Goal: Task Accomplishment & Management: Manage account settings

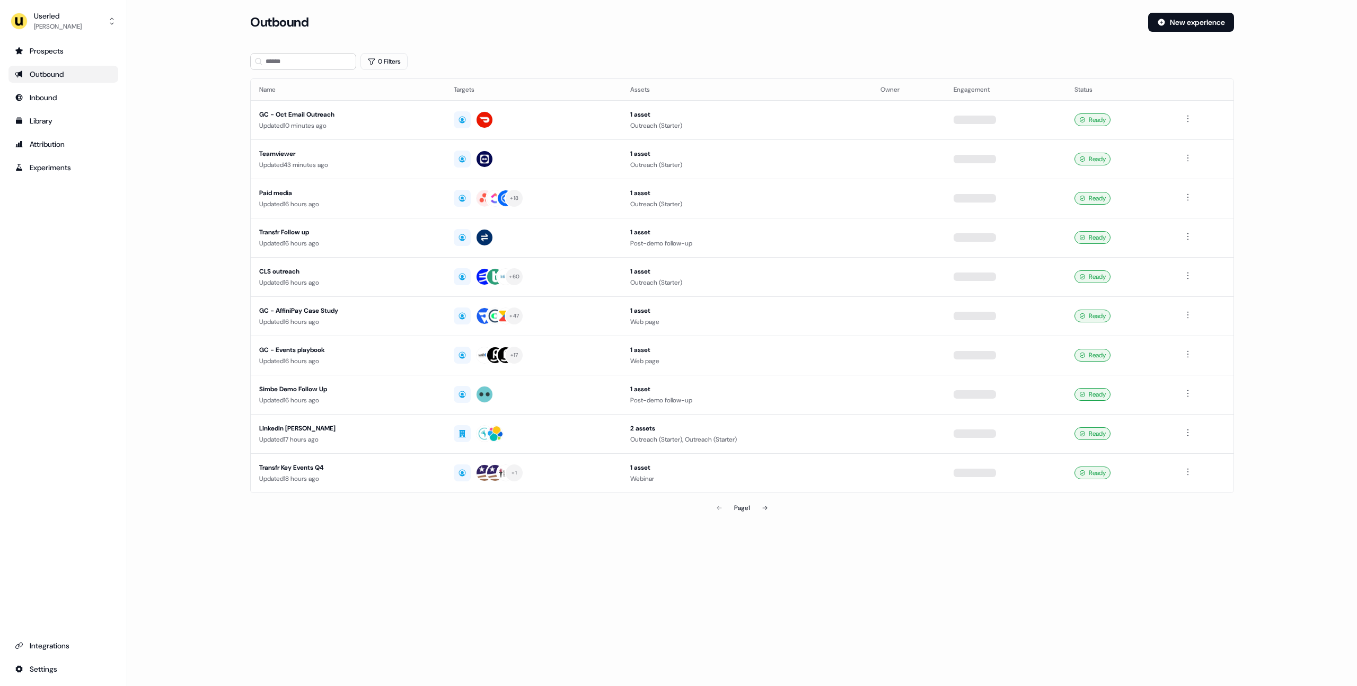
click at [179, 128] on main "Loading... Outbound New experience 0 Filters Name Targets Assets Owner Engageme…" at bounding box center [742, 281] width 1230 height 536
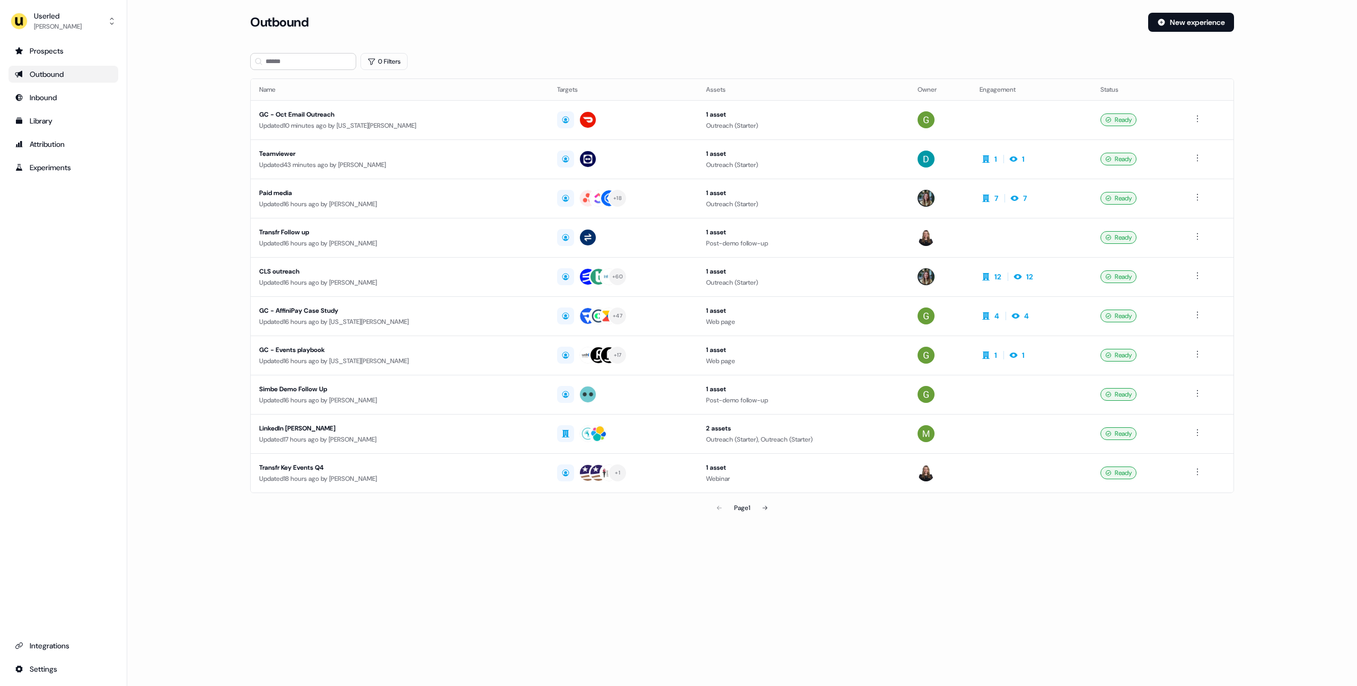
click at [197, 155] on main "Loading... Outbound New experience 0 Filters Name Targets Assets Owner Engageme…" at bounding box center [742, 281] width 1230 height 536
click at [62, 17] on div "Userled" at bounding box center [58, 16] width 48 height 11
click at [65, 39] on div "Impersonate (Admin) Help documentation Feedback Logout" at bounding box center [63, 78] width 101 height 81
click at [65, 42] on div "Impersonate (Admin)" at bounding box center [63, 49] width 101 height 19
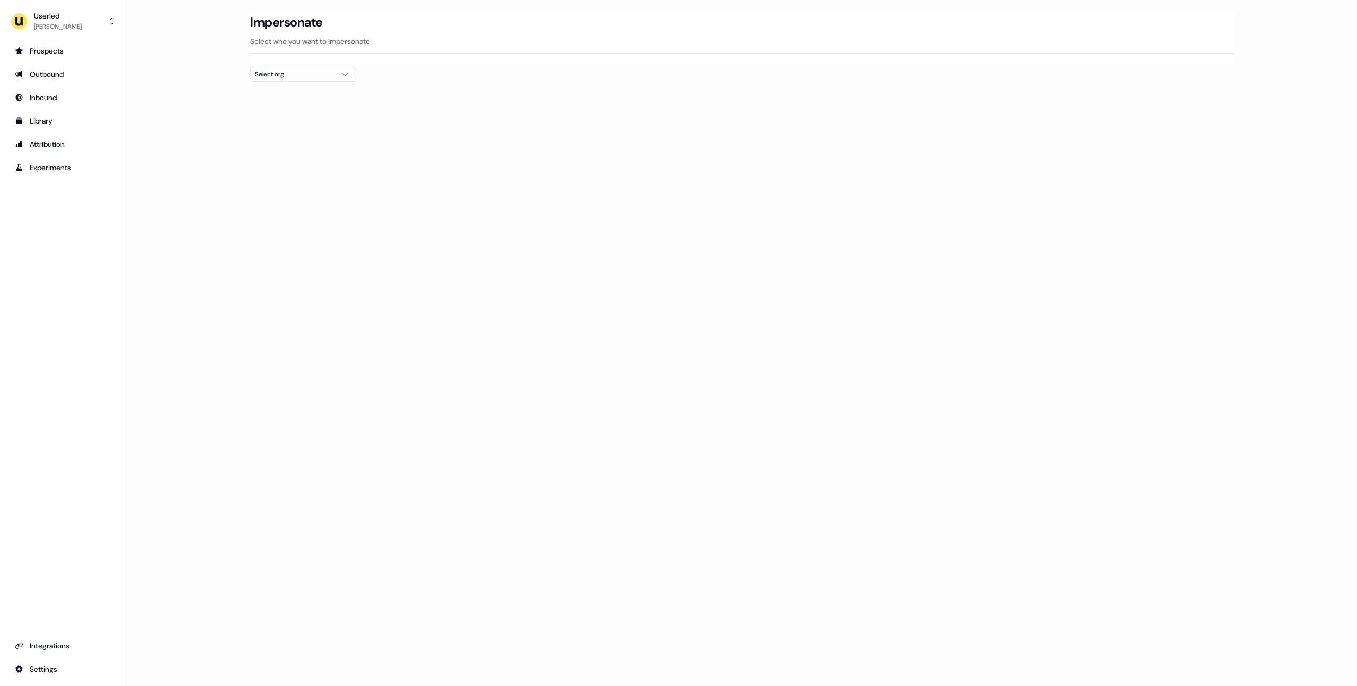
click at [308, 77] on div "Select org" at bounding box center [295, 74] width 80 height 11
click at [49, 285] on div "Prospects Outbound Inbound Library Attribution Experiments Integrations Settings" at bounding box center [63, 359] width 110 height 635
click at [307, 69] on div "Select org" at bounding box center [295, 74] width 80 height 11
click at [189, 124] on div "Loading... Impersonate Select who you want to impersonate Select org" at bounding box center [742, 343] width 1230 height 686
click at [311, 73] on div "Select org" at bounding box center [295, 74] width 80 height 11
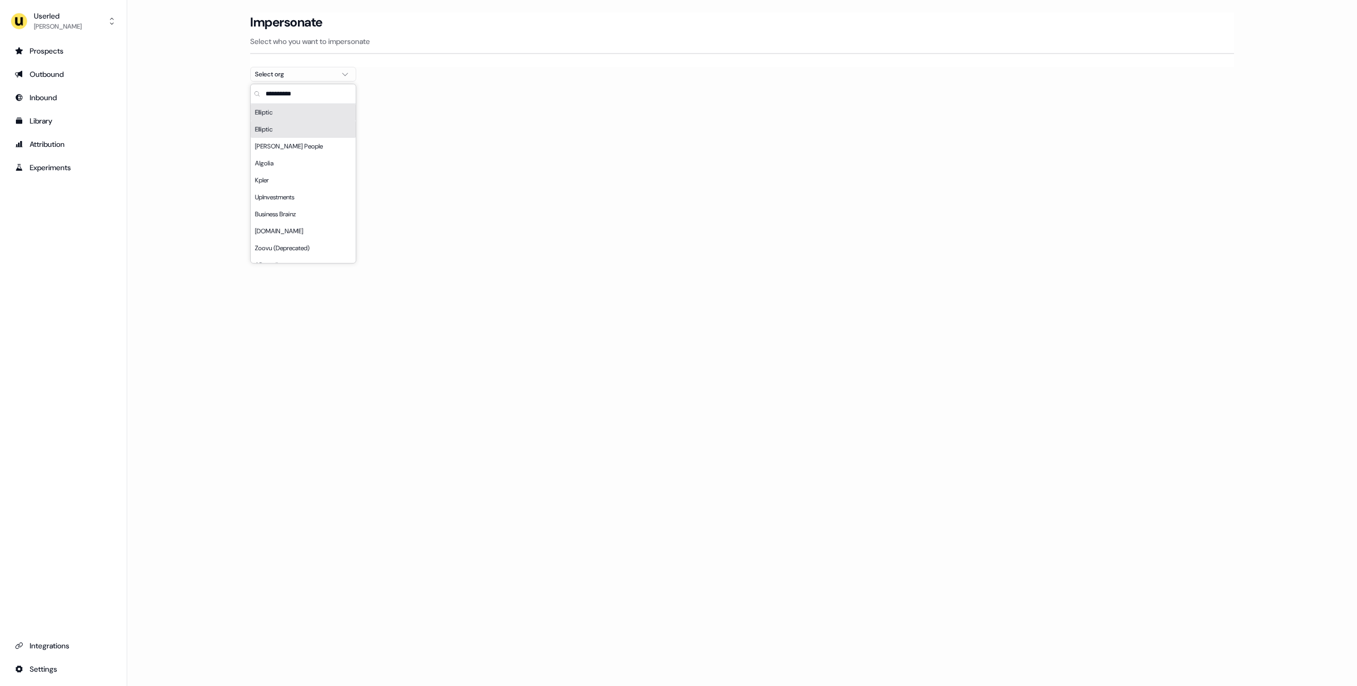
click at [311, 73] on div "Select org" at bounding box center [295, 74] width 80 height 11
click at [82, 289] on div "Prospects Outbound Inbound Library Attribution Experiments Integrations Settings" at bounding box center [63, 359] width 110 height 635
click at [290, 77] on div "Select org" at bounding box center [295, 74] width 80 height 11
click at [183, 146] on div "Loading... Impersonate Select who you want to impersonate Select org" at bounding box center [742, 343] width 1230 height 686
click at [43, 79] on div "Outbound" at bounding box center [63, 74] width 97 height 11
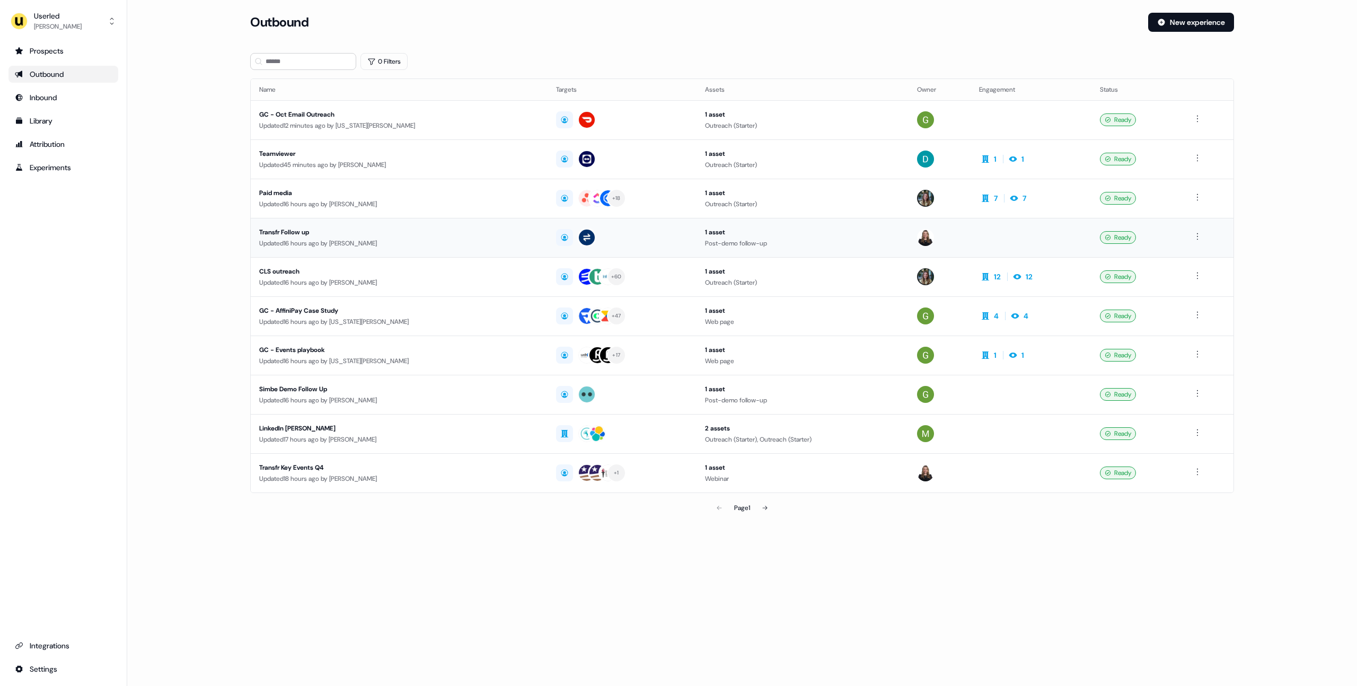
drag, startPoint x: 322, startPoint y: 238, endPoint x: 312, endPoint y: 234, distance: 10.2
click at [323, 238] on div "Updated 16 hours ago by [PERSON_NAME]" at bounding box center [399, 243] width 280 height 11
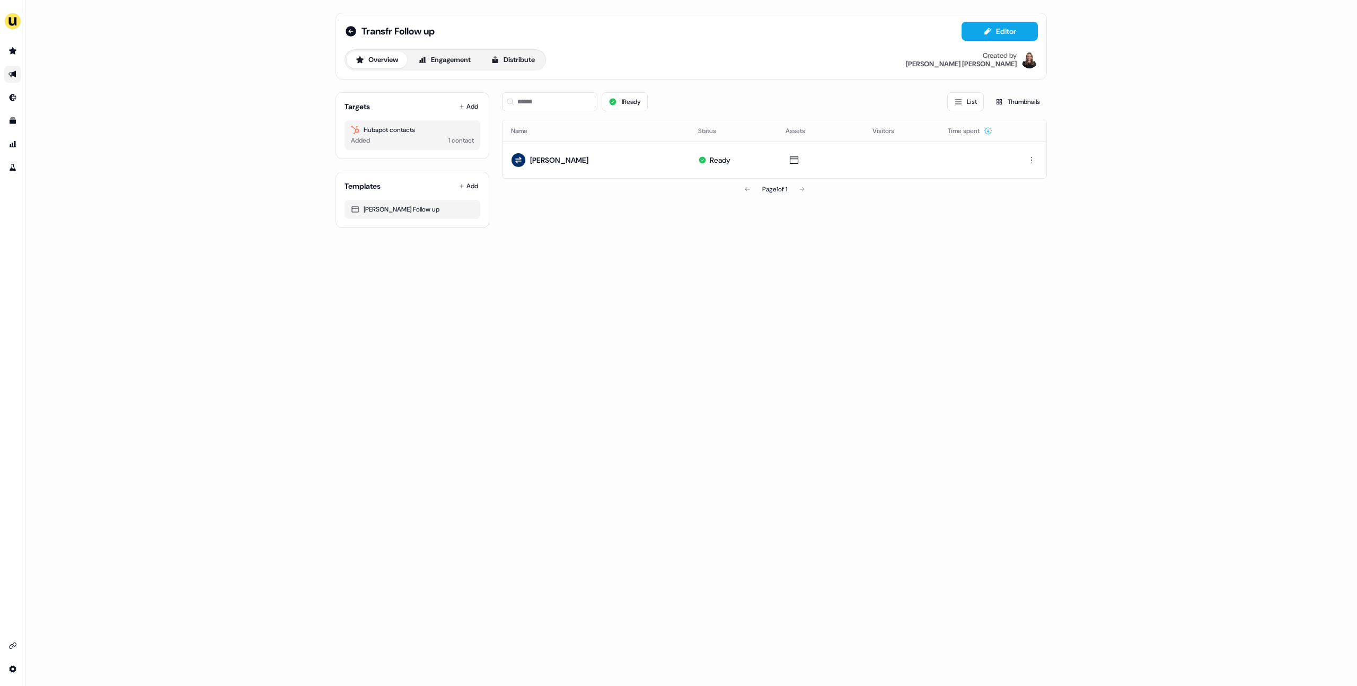
click at [187, 185] on div "Transfr Follow up Editor Overview Engagement Distribute Created by [PERSON_NAME…" at bounding box center [691, 343] width 1332 height 686
click at [171, 207] on div "Transfr Follow up Editor Overview Engagement Distribute Created by [PERSON_NAME…" at bounding box center [691, 343] width 1332 height 686
click at [18, 76] on link "Go to outbound experience" at bounding box center [12, 74] width 17 height 17
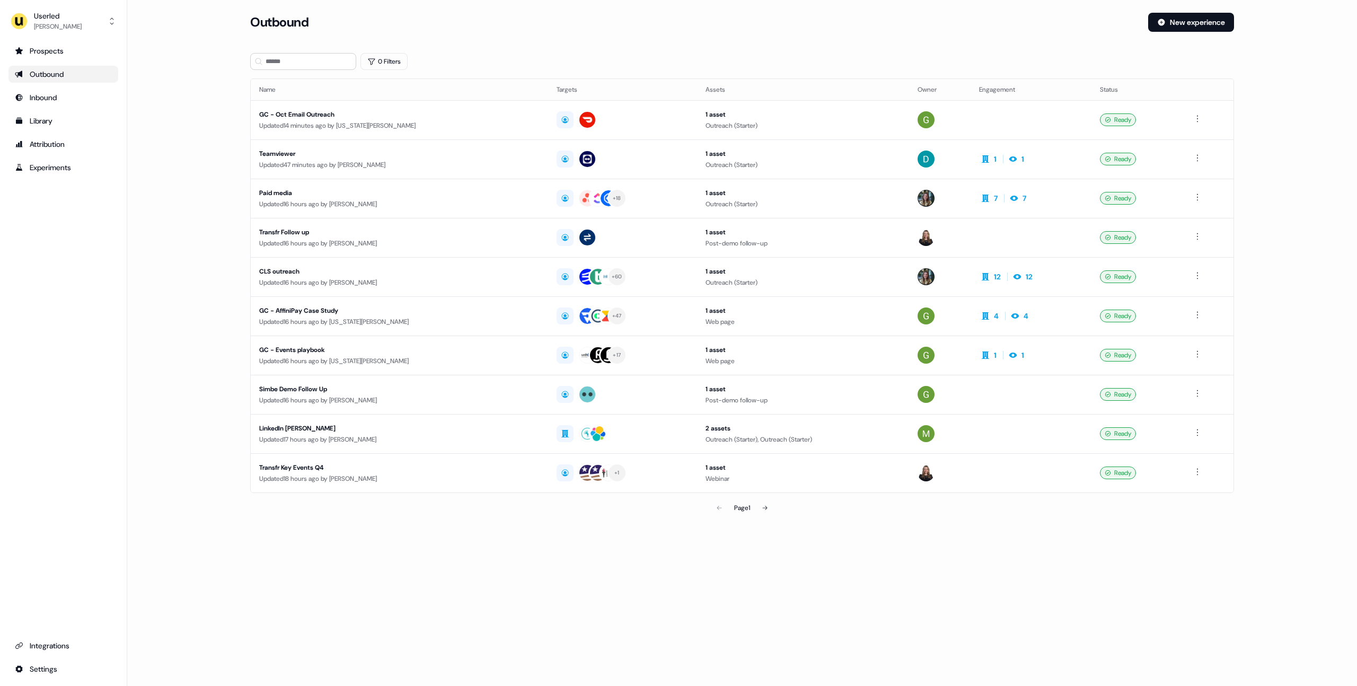
click at [200, 230] on main "Loading... Outbound New experience 0 Filters Name Targets Assets Owner Engageme…" at bounding box center [742, 281] width 1230 height 536
click at [280, 64] on input at bounding box center [303, 61] width 106 height 17
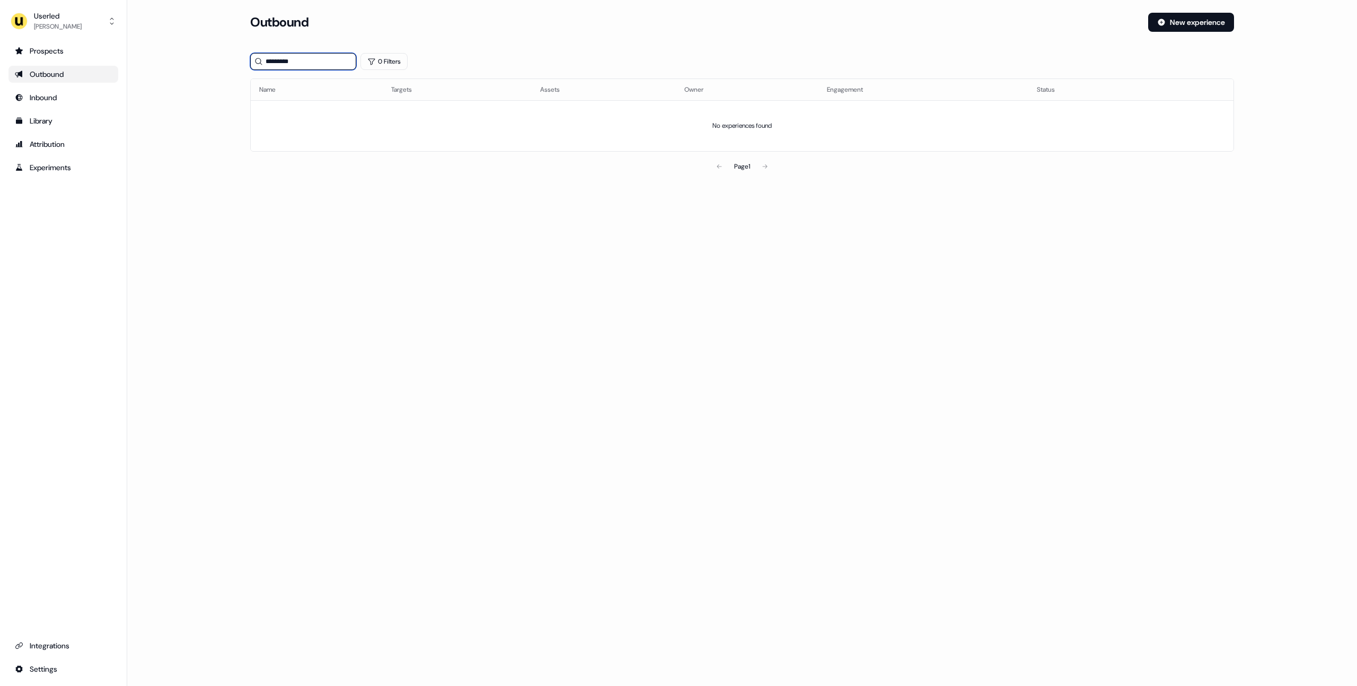
click at [270, 65] on input "*********" at bounding box center [303, 61] width 106 height 17
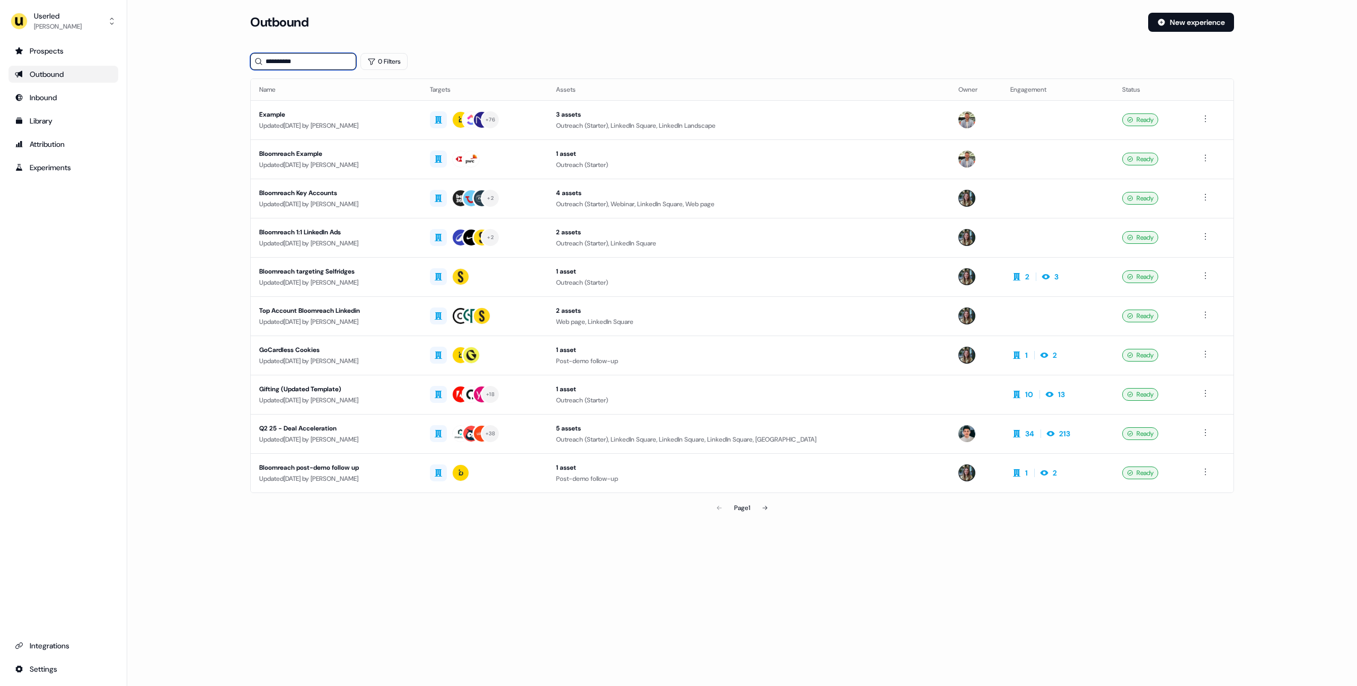
type input "**********"
click at [169, 138] on main "**********" at bounding box center [742, 281] width 1230 height 536
click at [198, 151] on main "**********" at bounding box center [742, 281] width 1230 height 536
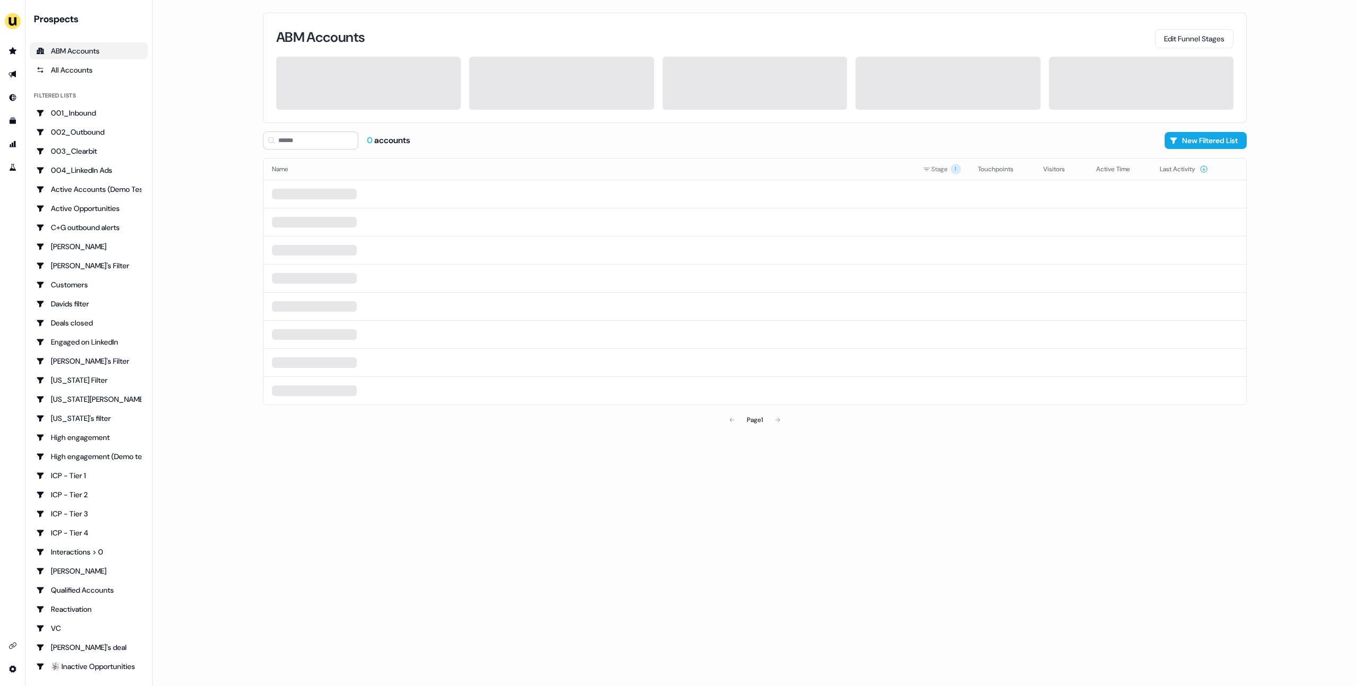
click at [233, 189] on main "Loading... ABM Accounts Edit Funnel Stages 0 accounts New Filtered List Name St…" at bounding box center [755, 343] width 1205 height 686
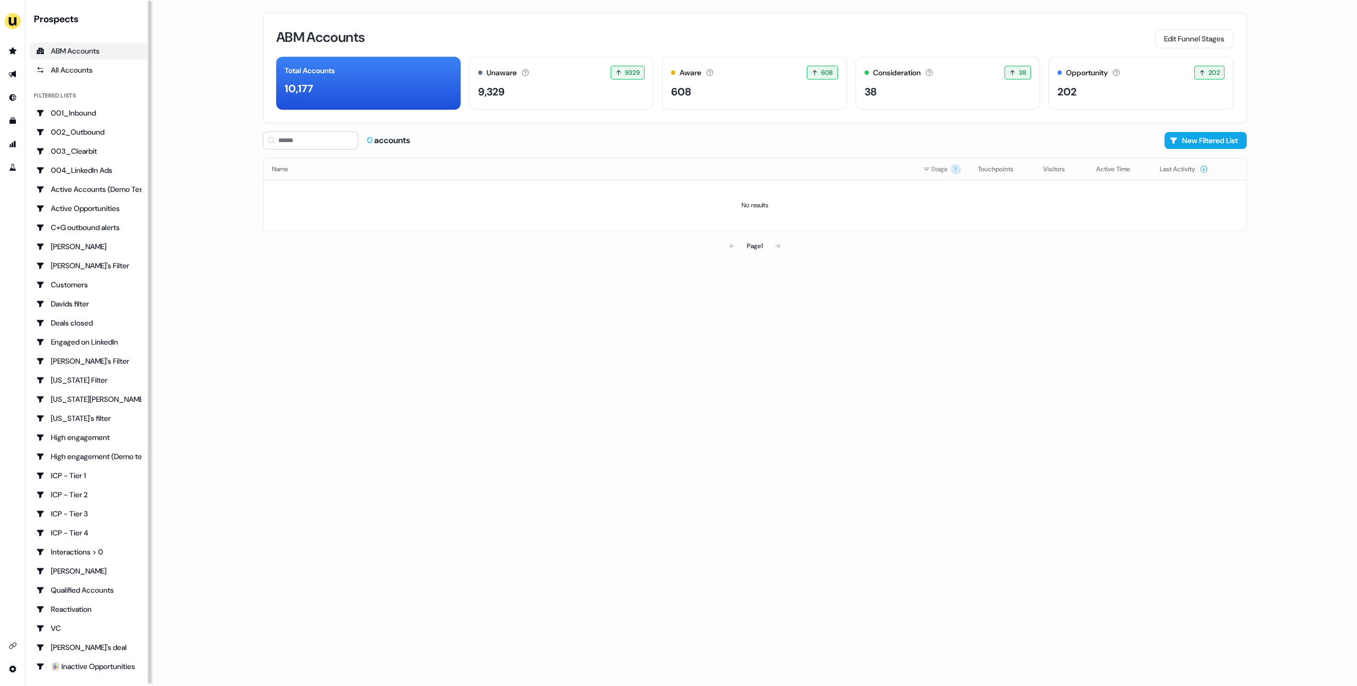
click at [11, 34] on div "side nav menu" at bounding box center [12, 343] width 25 height 686
click at [10, 13] on img "side nav menu" at bounding box center [12, 21] width 17 height 17
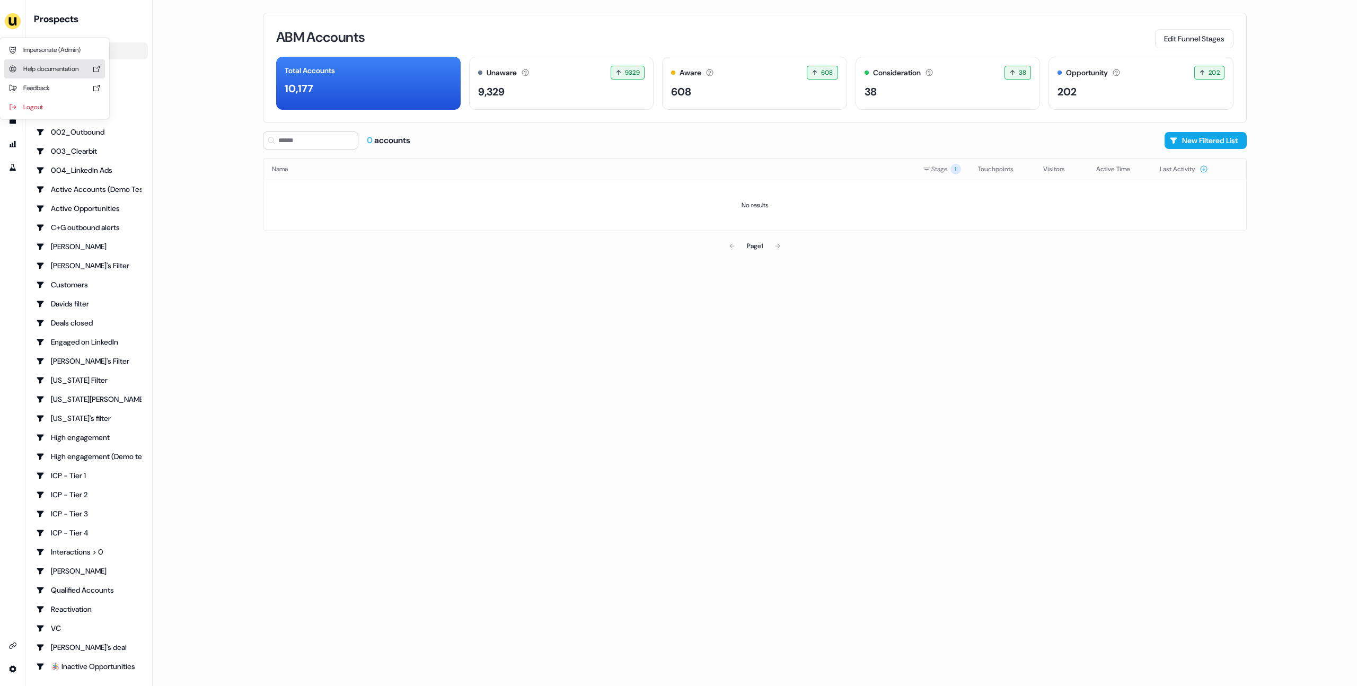
click at [29, 56] on div "Impersonate (Admin)" at bounding box center [54, 49] width 101 height 19
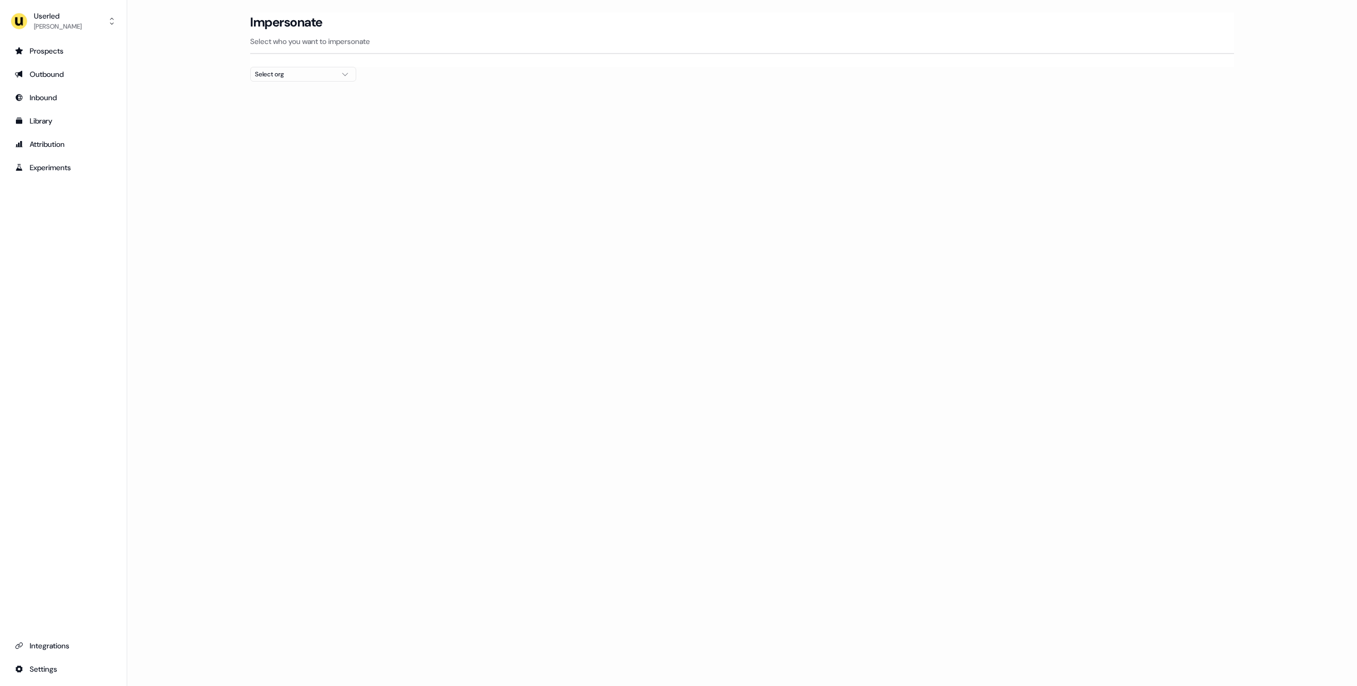
click at [268, 82] on div at bounding box center [742, 86] width 984 height 8
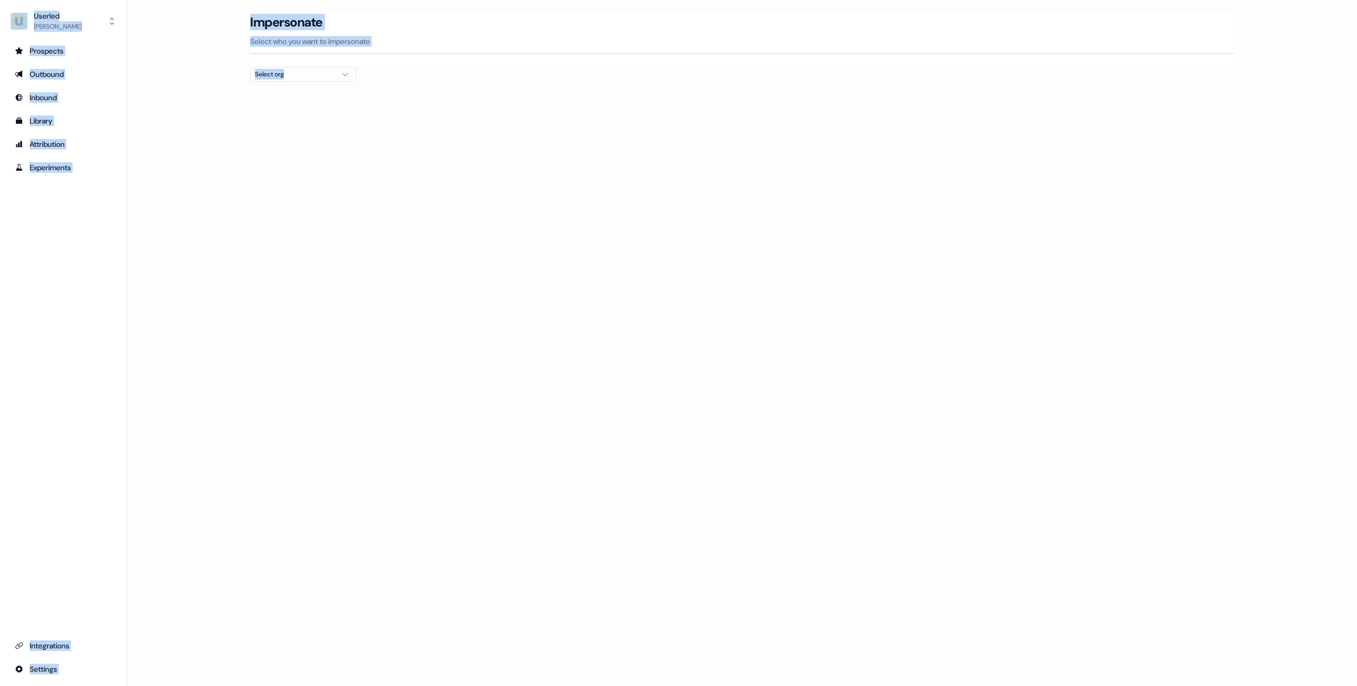
click at [268, 82] on div at bounding box center [742, 86] width 984 height 8
click at [278, 79] on div "Select org" at bounding box center [295, 74] width 80 height 11
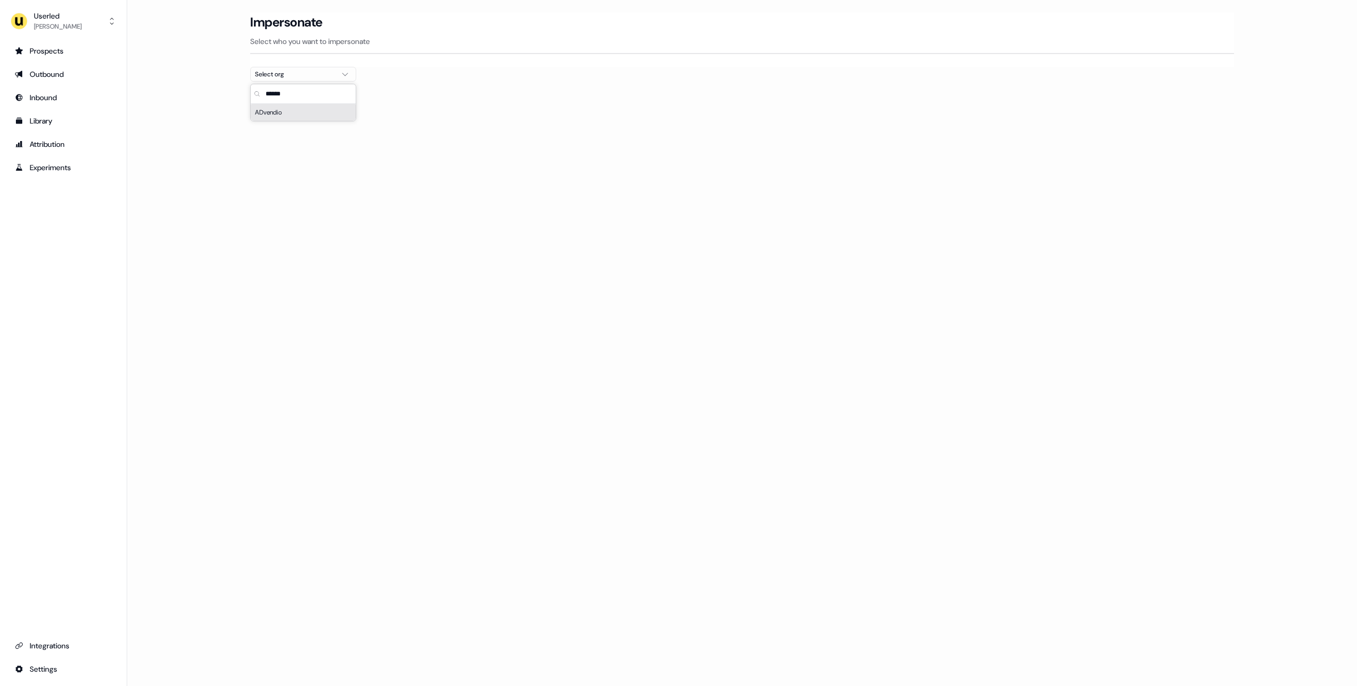
type input "******"
click at [287, 117] on div "ADvendio" at bounding box center [303, 112] width 105 height 17
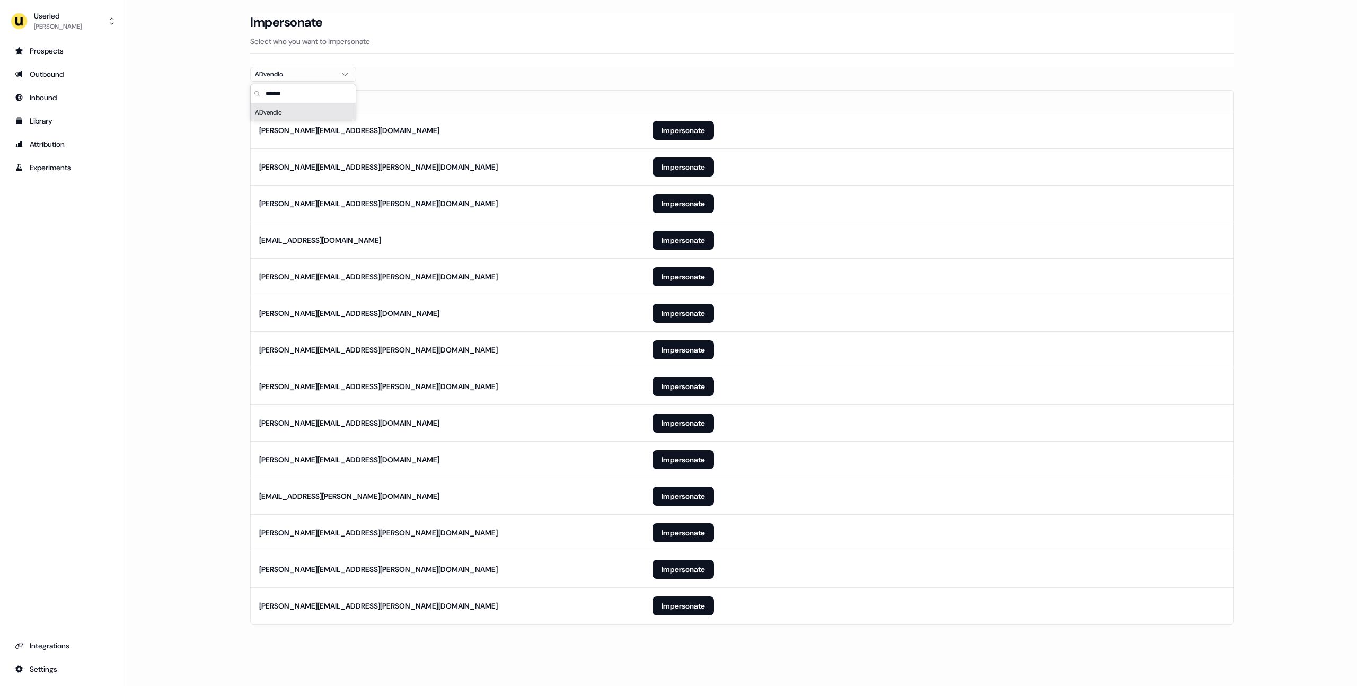
click at [560, 63] on div "Impersonate Select who you want to impersonate" at bounding box center [742, 40] width 984 height 54
click at [672, 601] on button "Impersonate" at bounding box center [684, 606] width 62 height 19
